Goal: Transaction & Acquisition: Purchase product/service

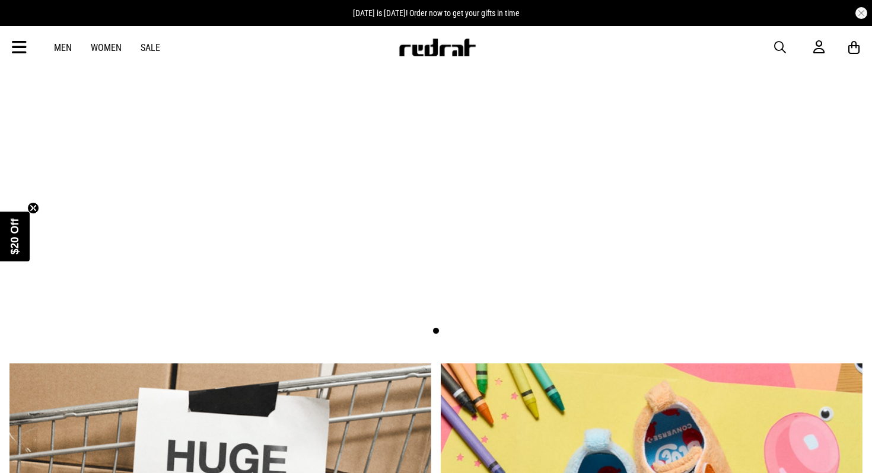
click at [63, 46] on link "Men" at bounding box center [63, 47] width 18 height 11
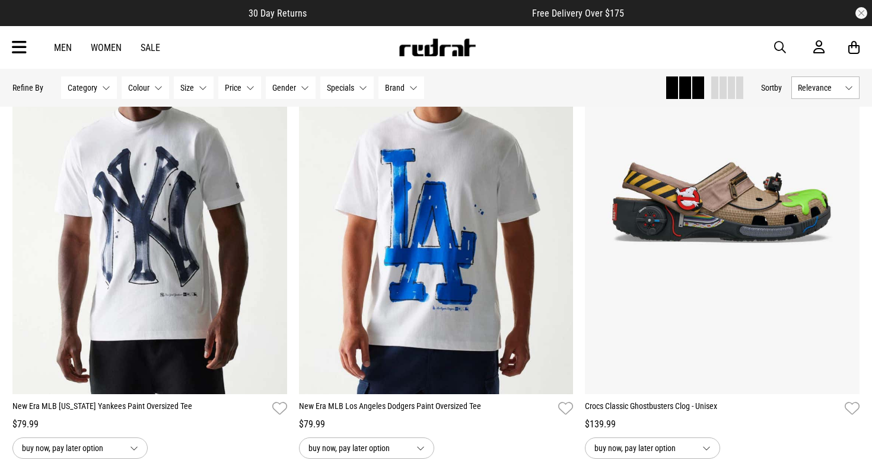
scroll to position [1612, 0]
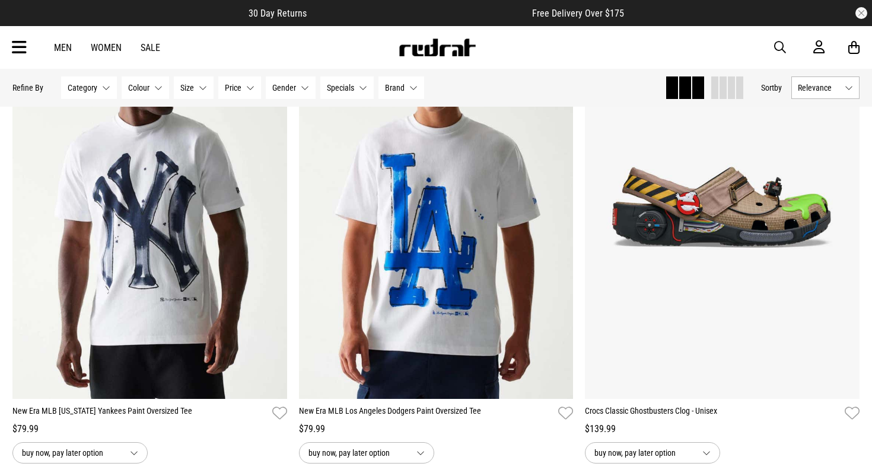
click at [69, 49] on link "Men" at bounding box center [63, 47] width 18 height 11
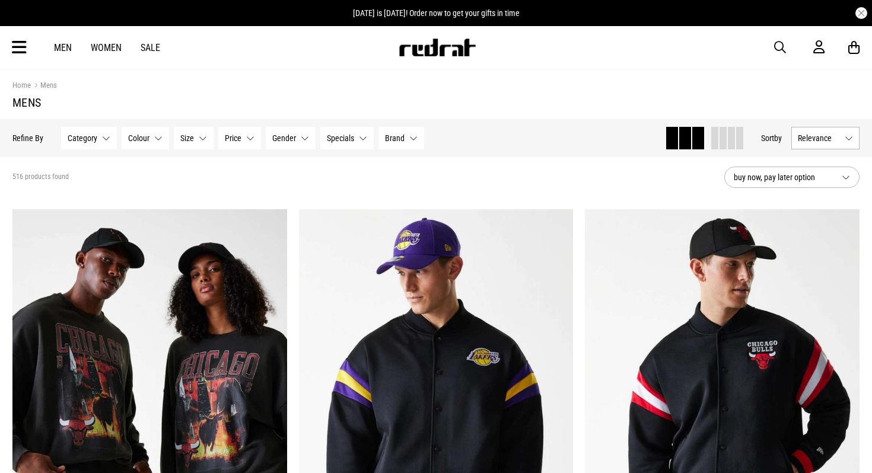
click at [20, 46] on icon at bounding box center [19, 48] width 15 height 20
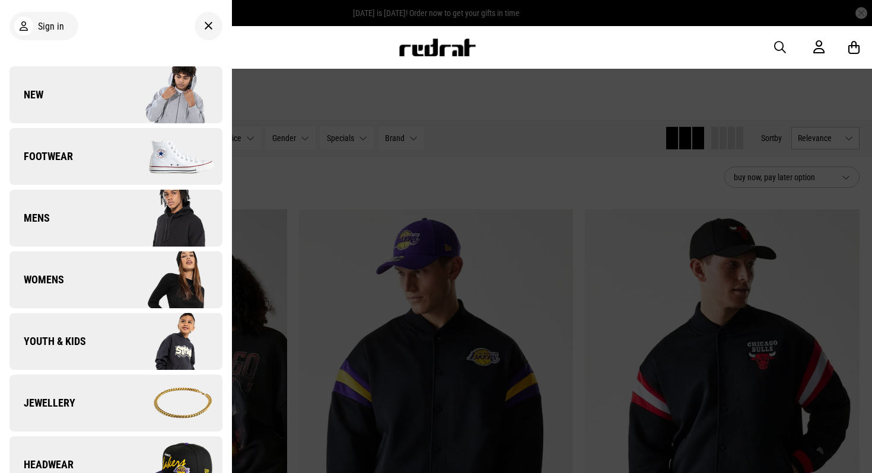
click at [81, 203] on link "Mens" at bounding box center [115, 218] width 213 height 57
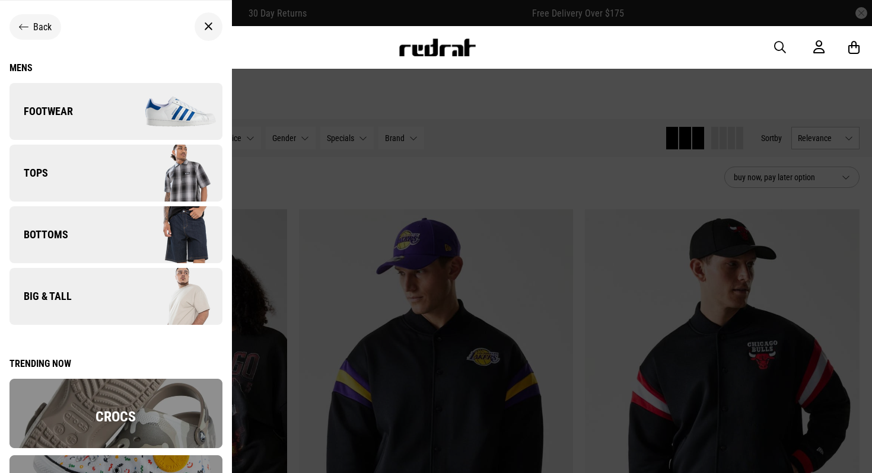
click at [136, 228] on img at bounding box center [169, 234] width 106 height 59
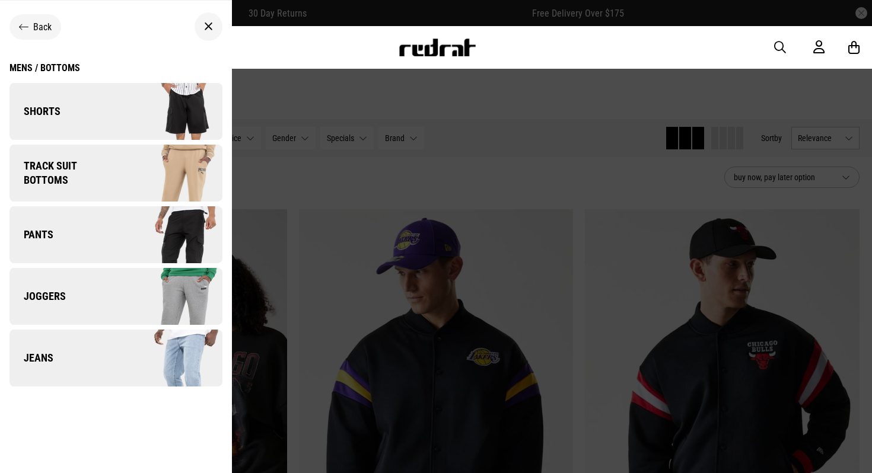
click at [141, 106] on img at bounding box center [169, 111] width 106 height 59
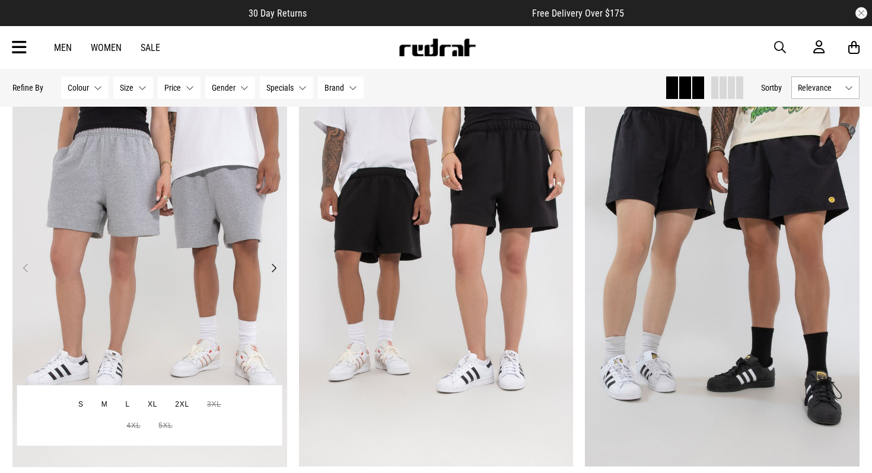
scroll to position [1545, 0]
click at [279, 279] on img at bounding box center [149, 276] width 275 height 384
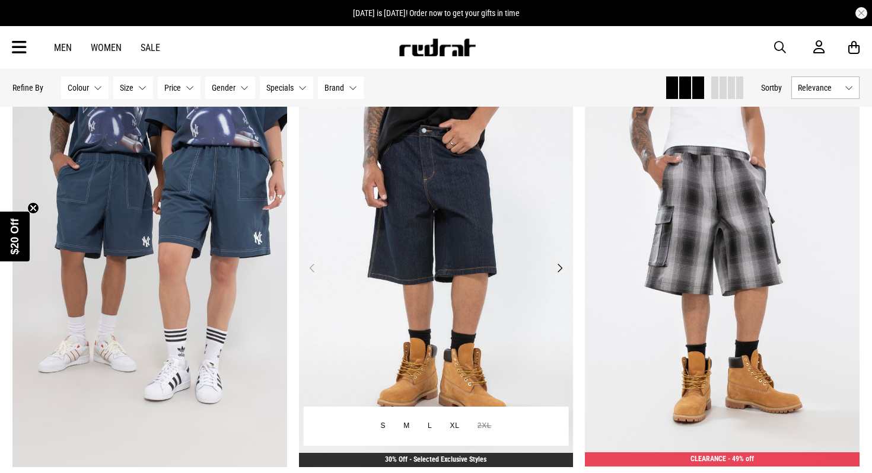
scroll to position [2964, 0]
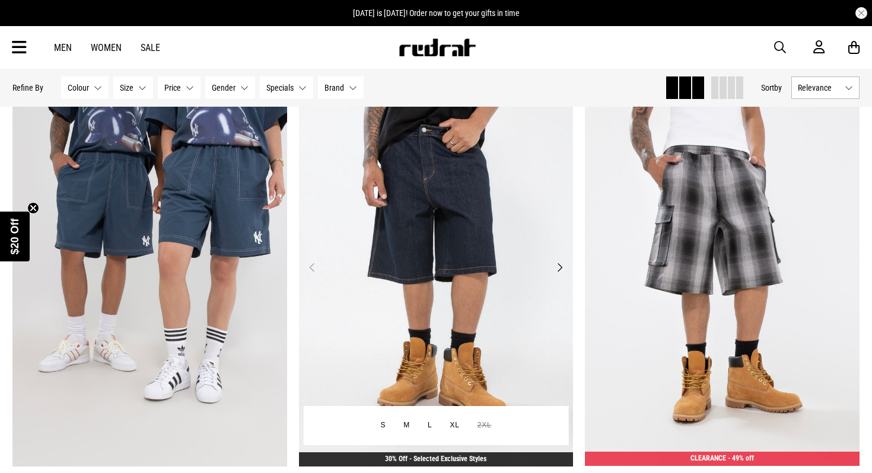
click at [560, 265] on button "Next" at bounding box center [559, 267] width 15 height 14
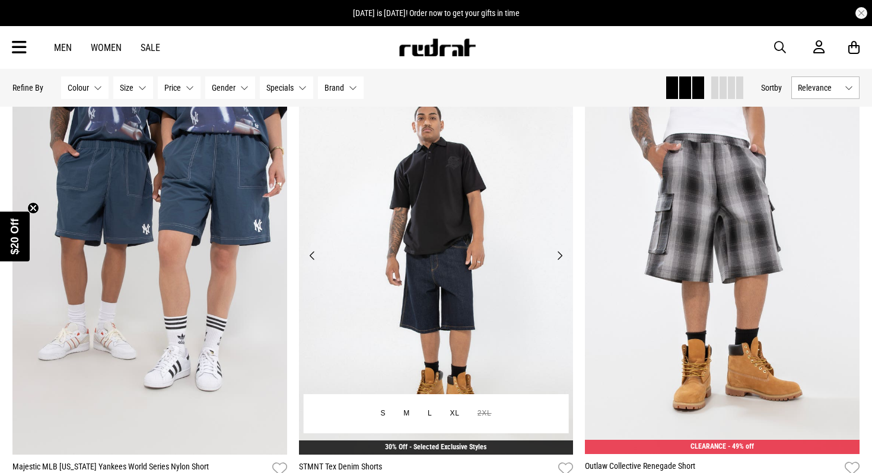
scroll to position [2977, 0]
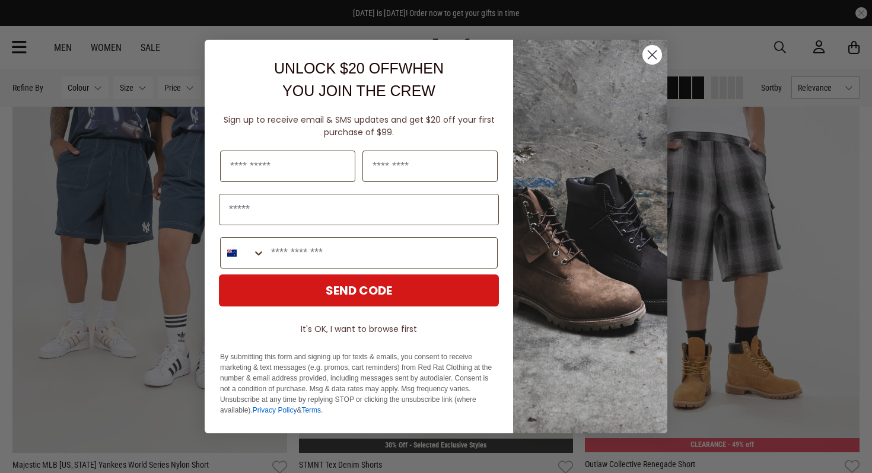
click at [650, 47] on circle "Close dialog" at bounding box center [652, 55] width 20 height 20
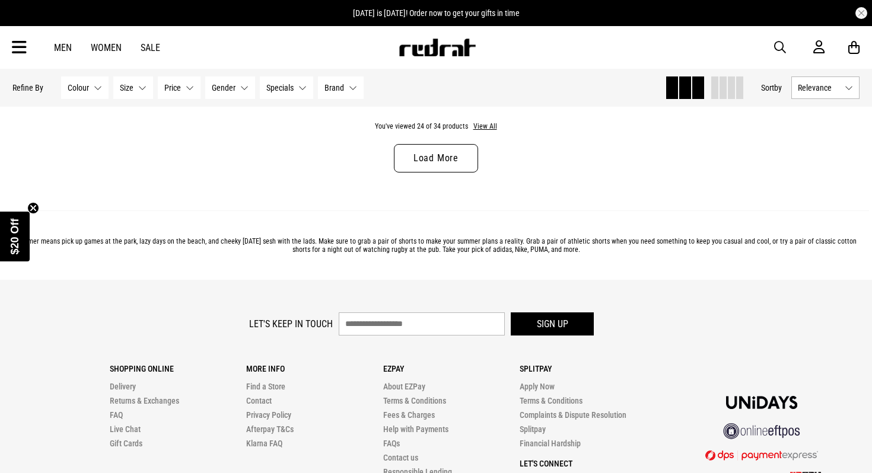
scroll to position [3892, 0]
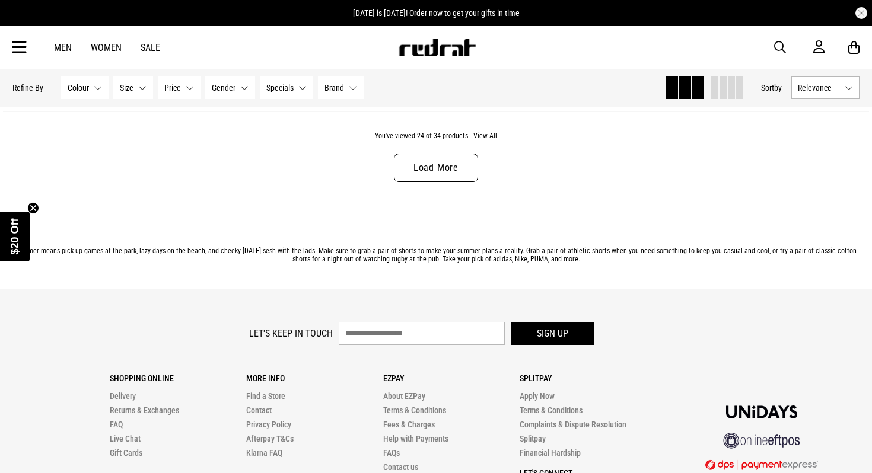
click at [448, 186] on div "You've viewed 24 of 34 products View All Load More" at bounding box center [436, 166] width 866 height 109
click at [448, 177] on link "Load More" at bounding box center [436, 168] width 84 height 28
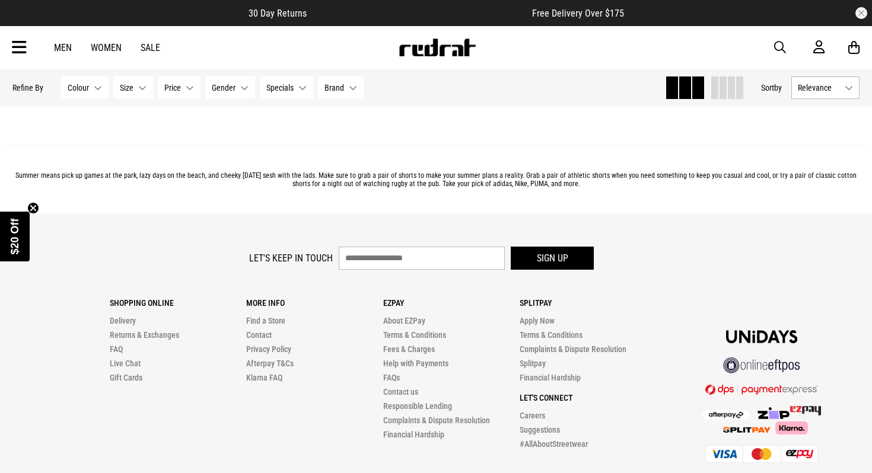
scroll to position [5900, 0]
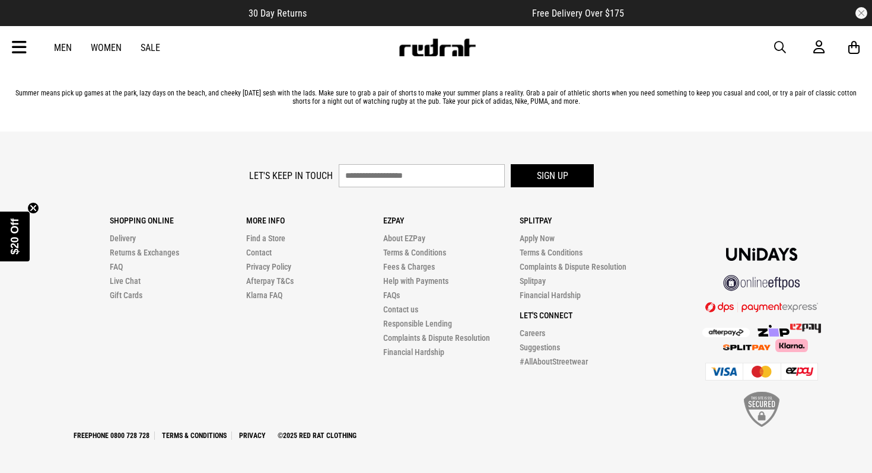
click at [27, 46] on div "Men Women Sale Sign in New Back Footwear Back Mens Back Womens Back Youth & Kid…" at bounding box center [436, 47] width 866 height 43
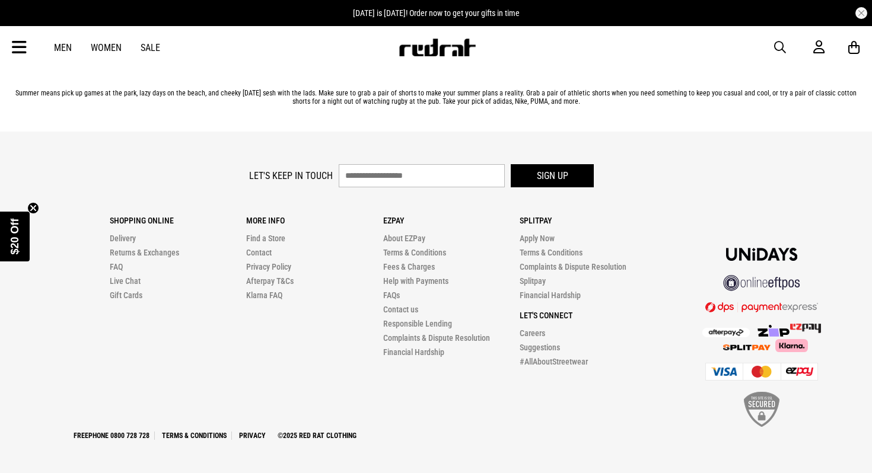
click at [21, 49] on icon at bounding box center [19, 48] width 15 height 20
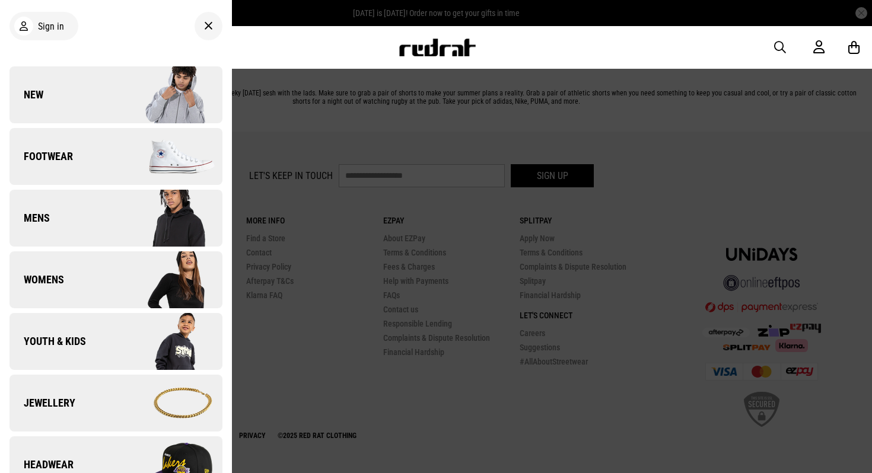
click at [125, 150] on img at bounding box center [169, 156] width 106 height 59
